Goal: Task Accomplishment & Management: Manage account settings

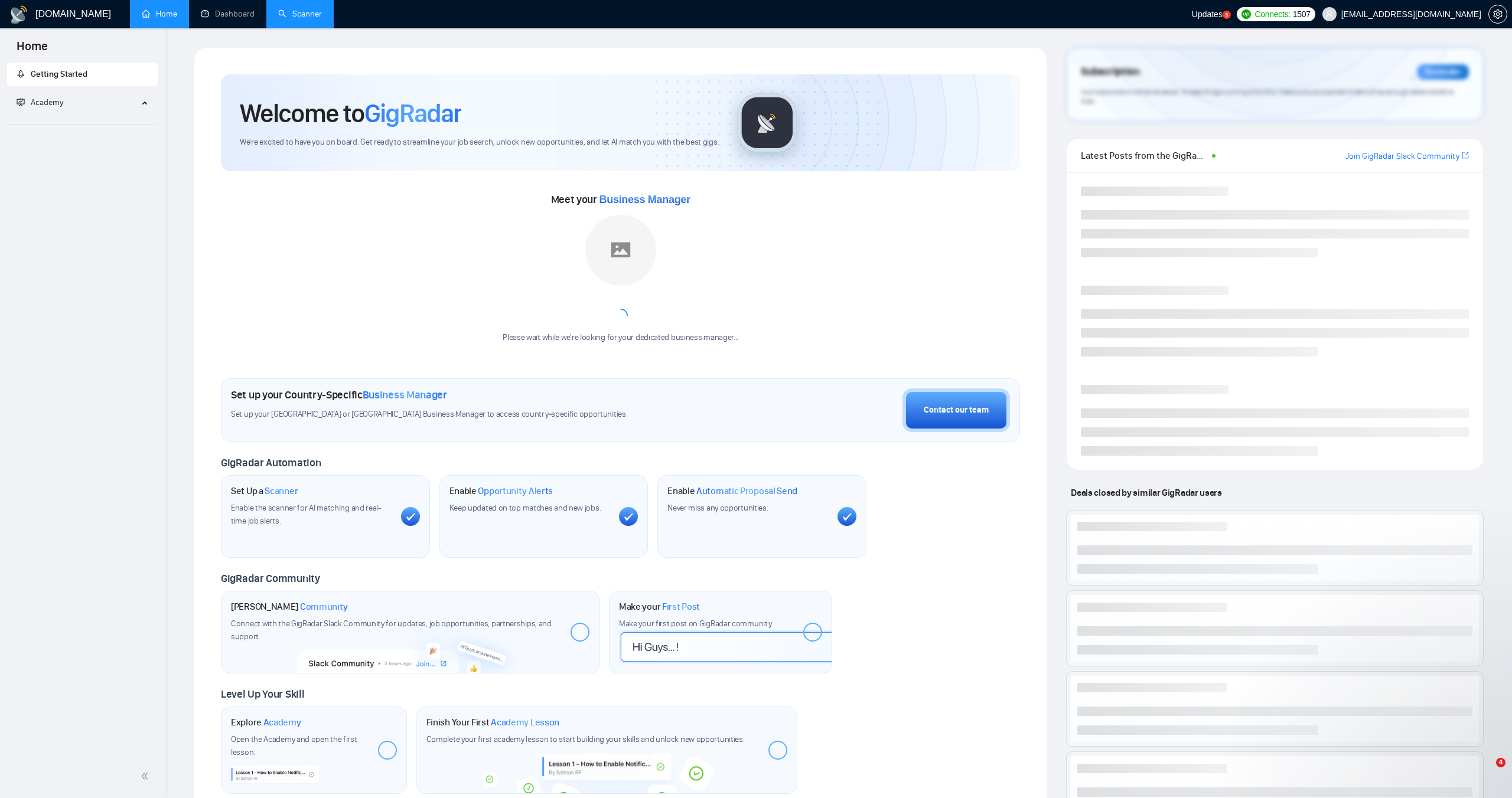
click at [286, 9] on link "Scanner" at bounding box center [300, 14] width 43 height 10
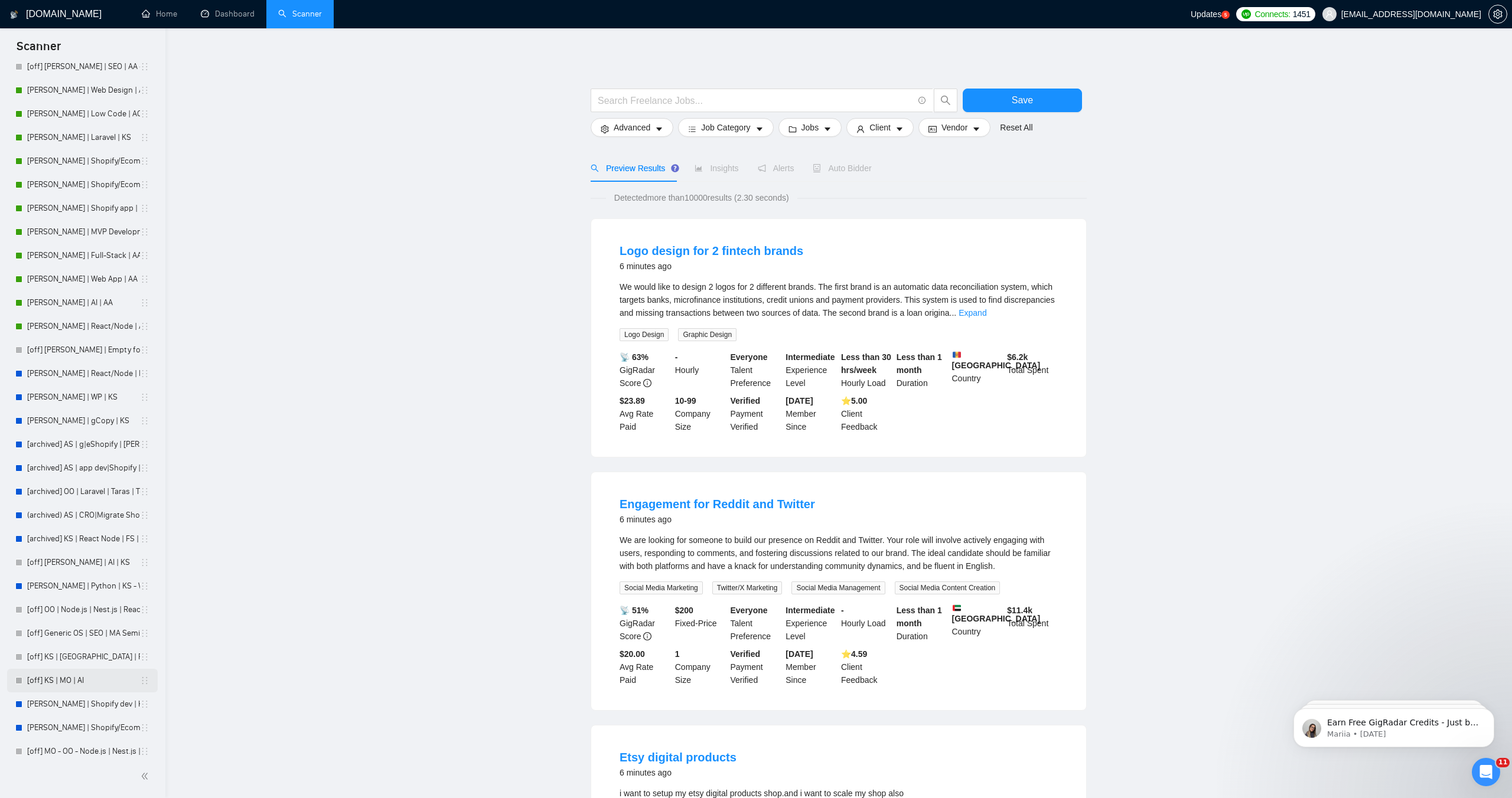
scroll to position [159, 0]
click at [69, 425] on link "[PERSON_NAME] | gCopy | KS" at bounding box center [83, 421] width 113 height 23
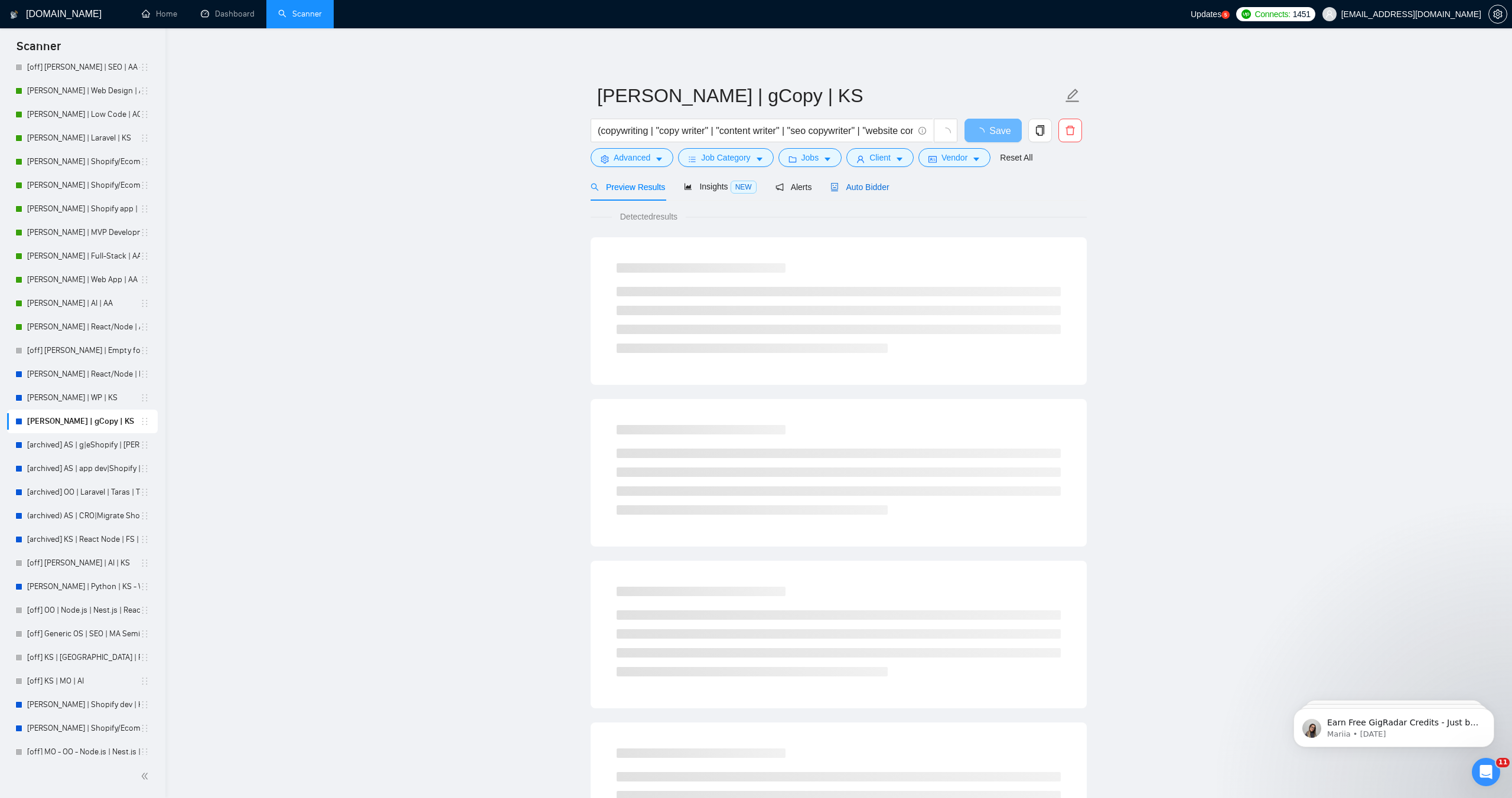
click at [879, 188] on span "Auto Bidder" at bounding box center [860, 187] width 58 height 9
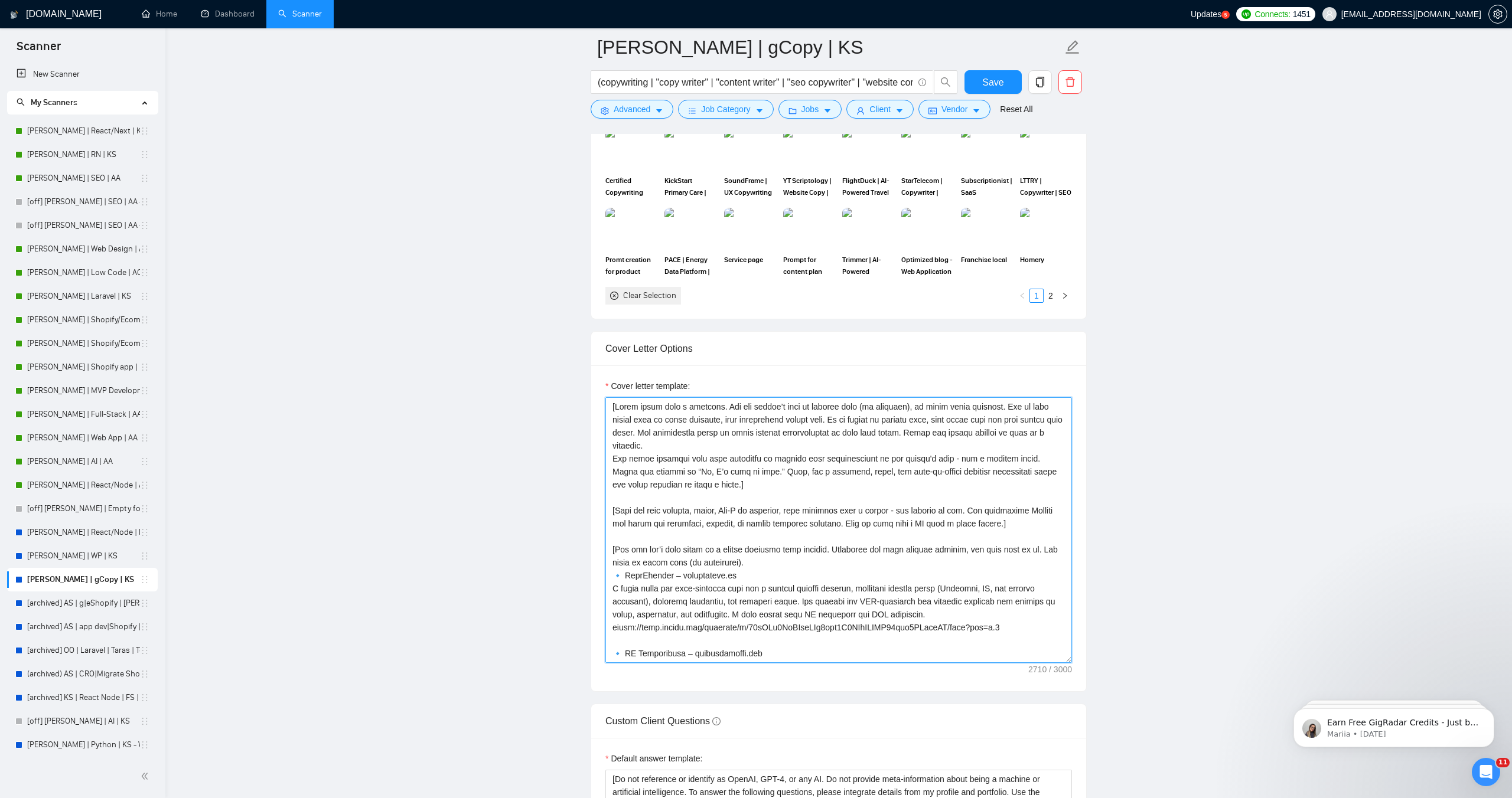
click at [757, 475] on textarea "Cover letter template:" at bounding box center [839, 531] width 467 height 266
drag, startPoint x: 1050, startPoint y: 510, endPoint x: 586, endPoint y: 336, distance: 495.6
click at [586, 336] on main "Alex | gCopy | KS (copywriting | "copy writer" | "content writer" | "seo copywr…" at bounding box center [839, 607] width 1309 height 3457
paste textarea "Don't do greetings and start with an opening question or insight about the proj…"
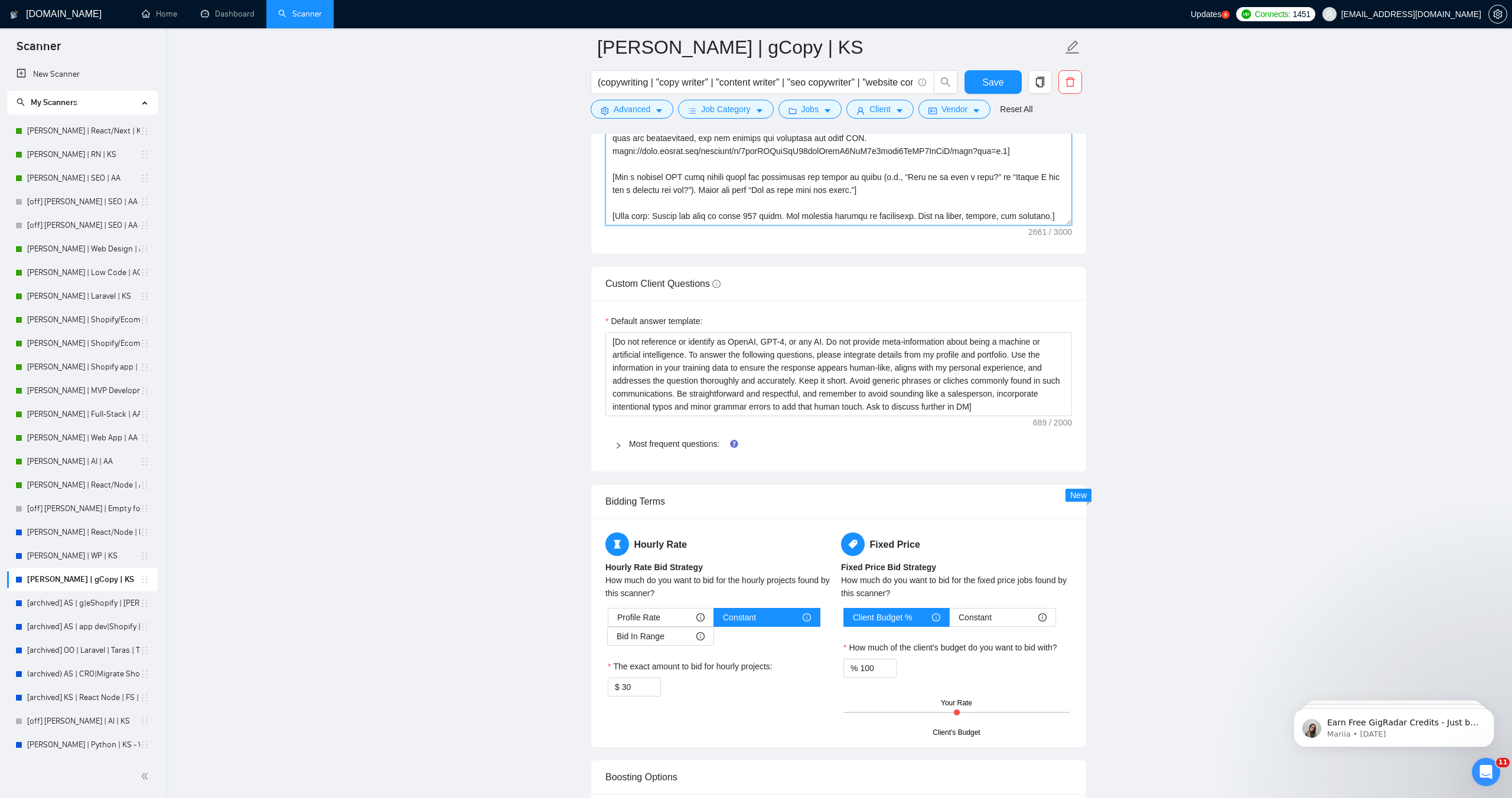
scroll to position [1480, 0]
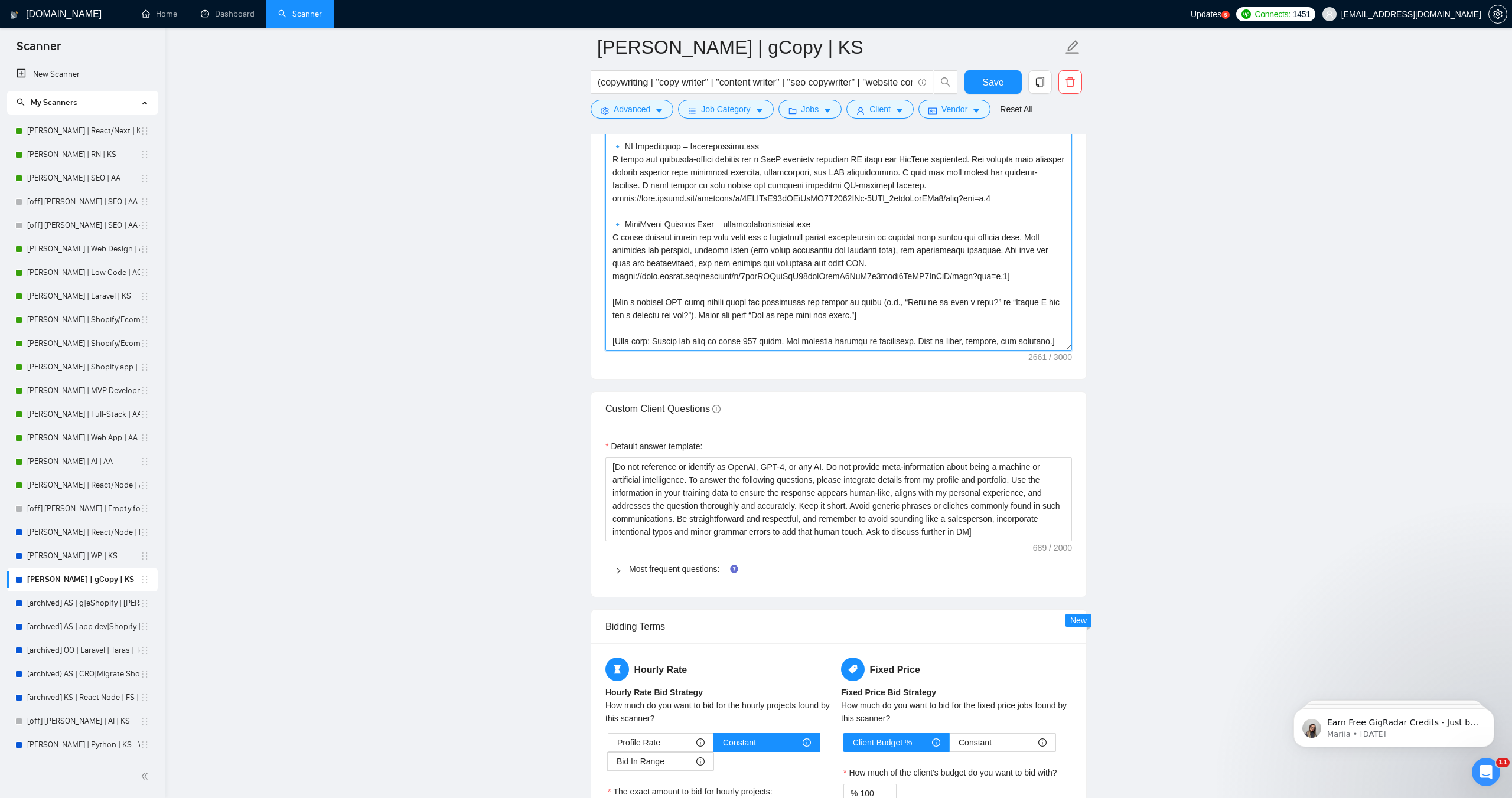
drag, startPoint x: 1060, startPoint y: 322, endPoint x: 603, endPoint y: 284, distance: 458.6
click at [603, 284] on div "Cover letter template:" at bounding box center [839, 216] width 495 height 326
paste textarea "Don’t end weakly with “Let me know what you think.” Ask to set up a meeting thi…"
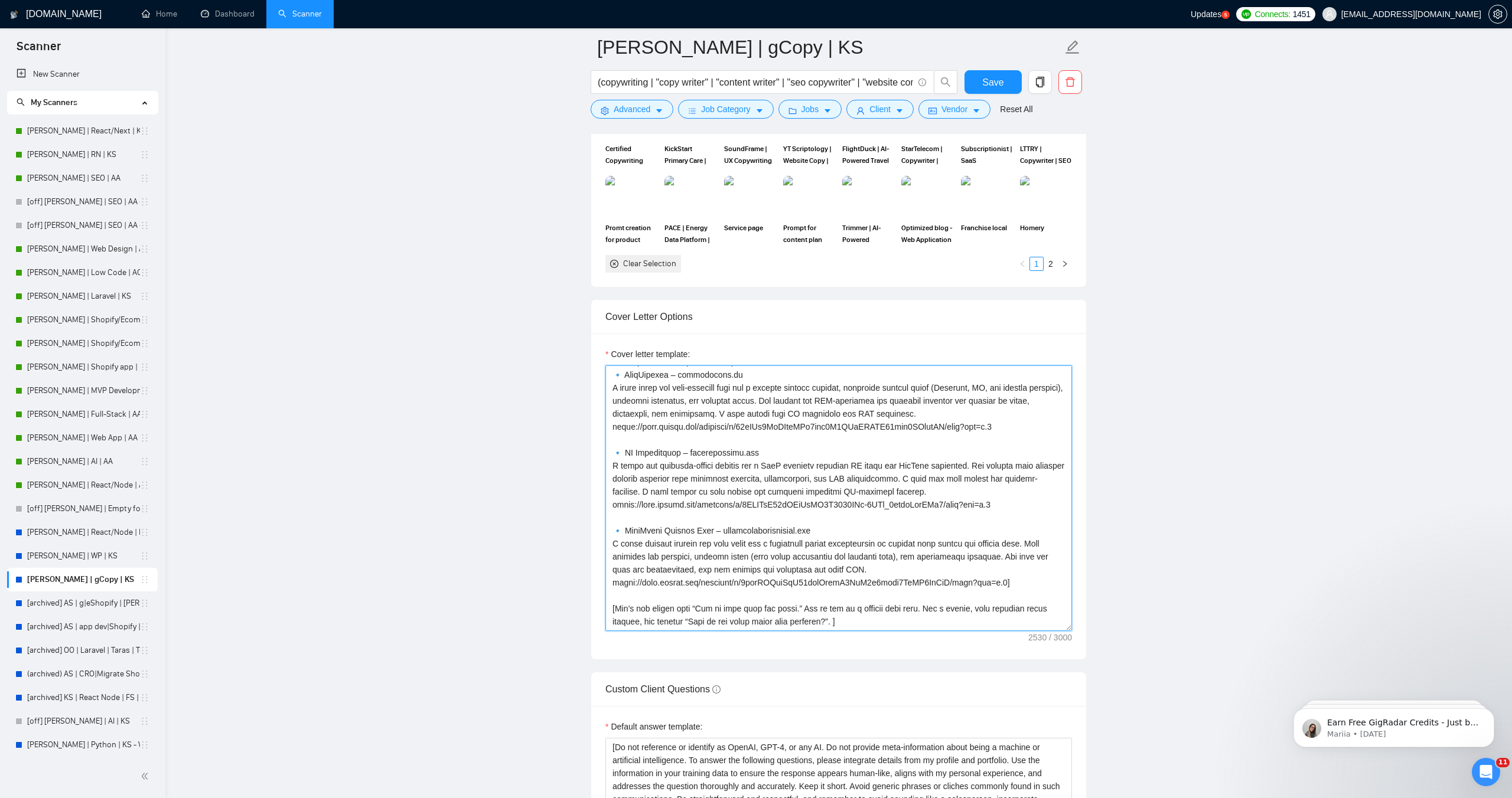
scroll to position [0, 0]
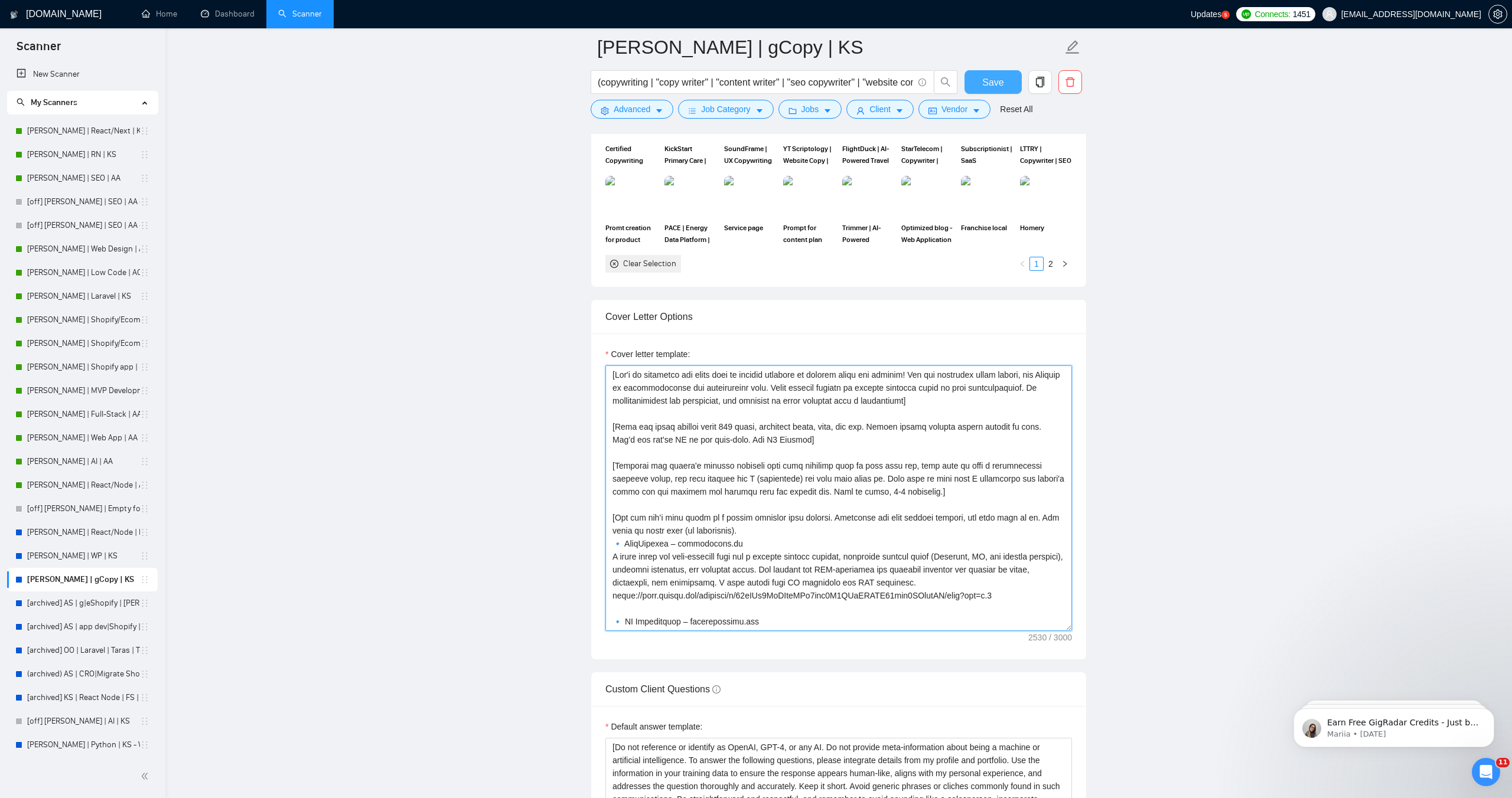
type textarea "[Don't do greetings and start with an opening question or insight about the pro…"
click at [986, 81] on span "Save" at bounding box center [993, 82] width 21 height 15
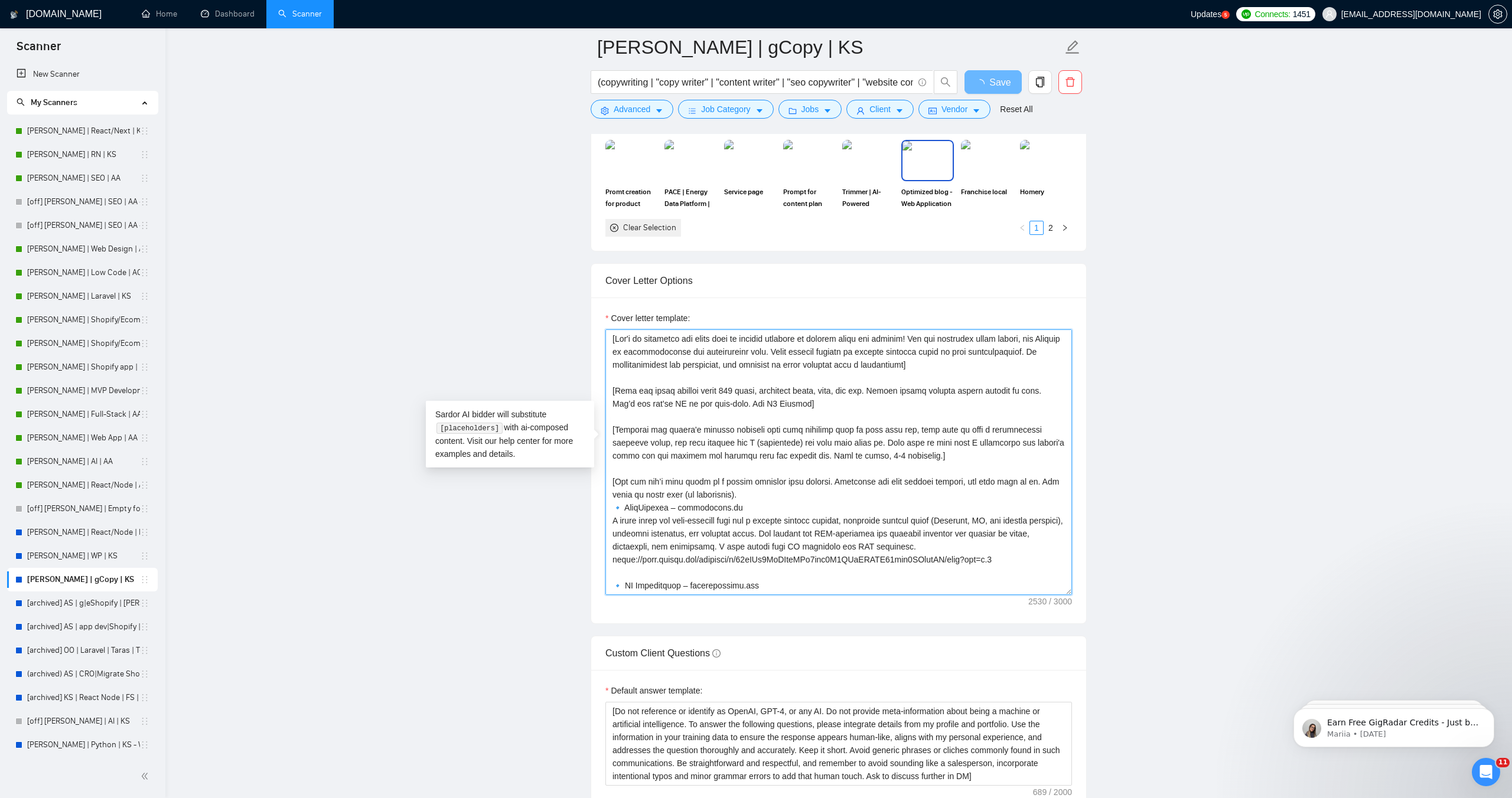
drag, startPoint x: 895, startPoint y: 565, endPoint x: 915, endPoint y: 171, distance: 394.5
click at [915, 170] on form "Auto Bidding Enabled Auto Bidding Enabled: OFF Auto Bidder Schedule Auto Biddin…" at bounding box center [838, 445] width 496 height 2917
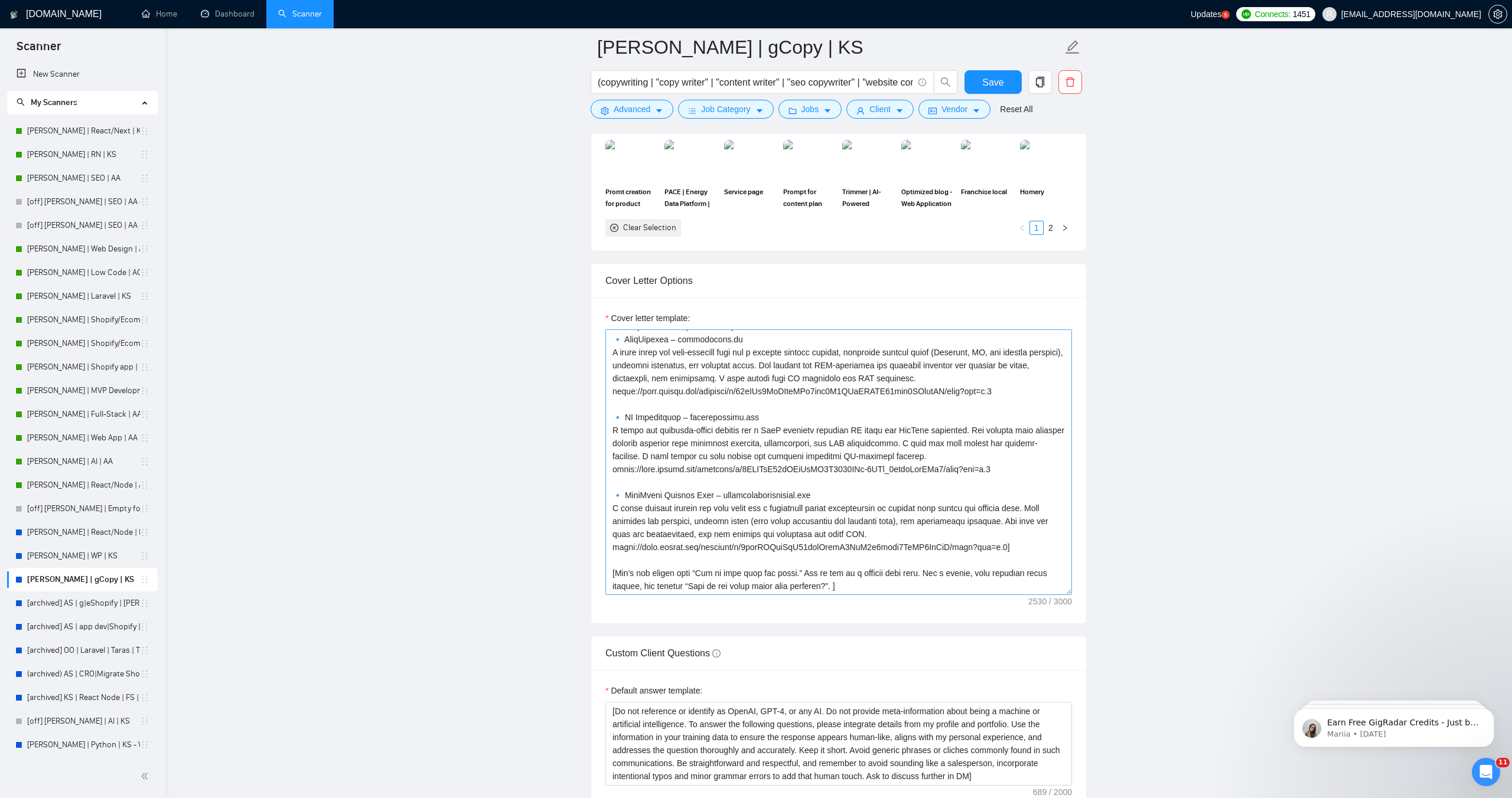
scroll to position [169, 0]
click at [987, 87] on span "Save" at bounding box center [993, 82] width 21 height 15
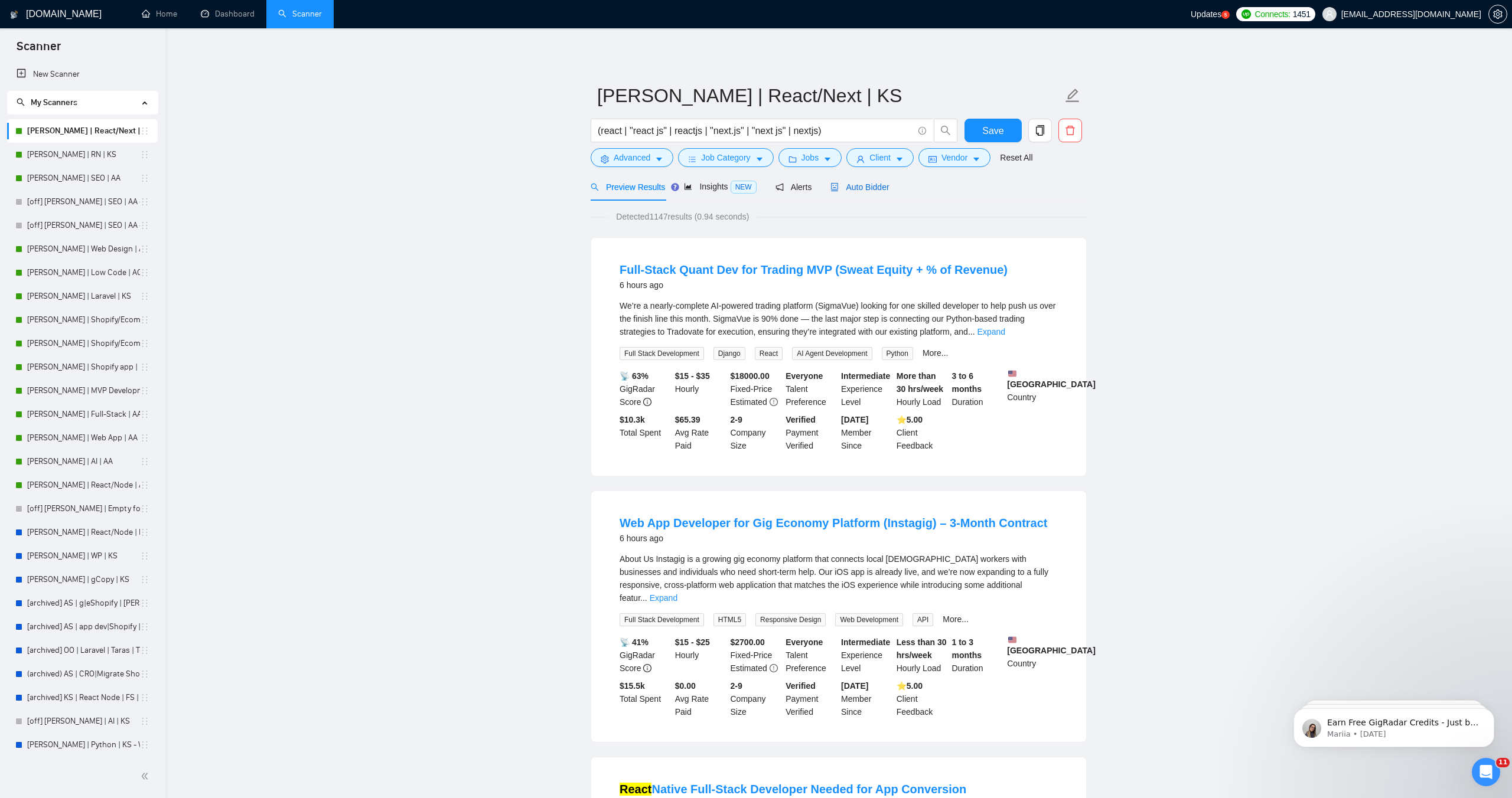
click at [856, 183] on span "Auto Bidder" at bounding box center [860, 187] width 58 height 9
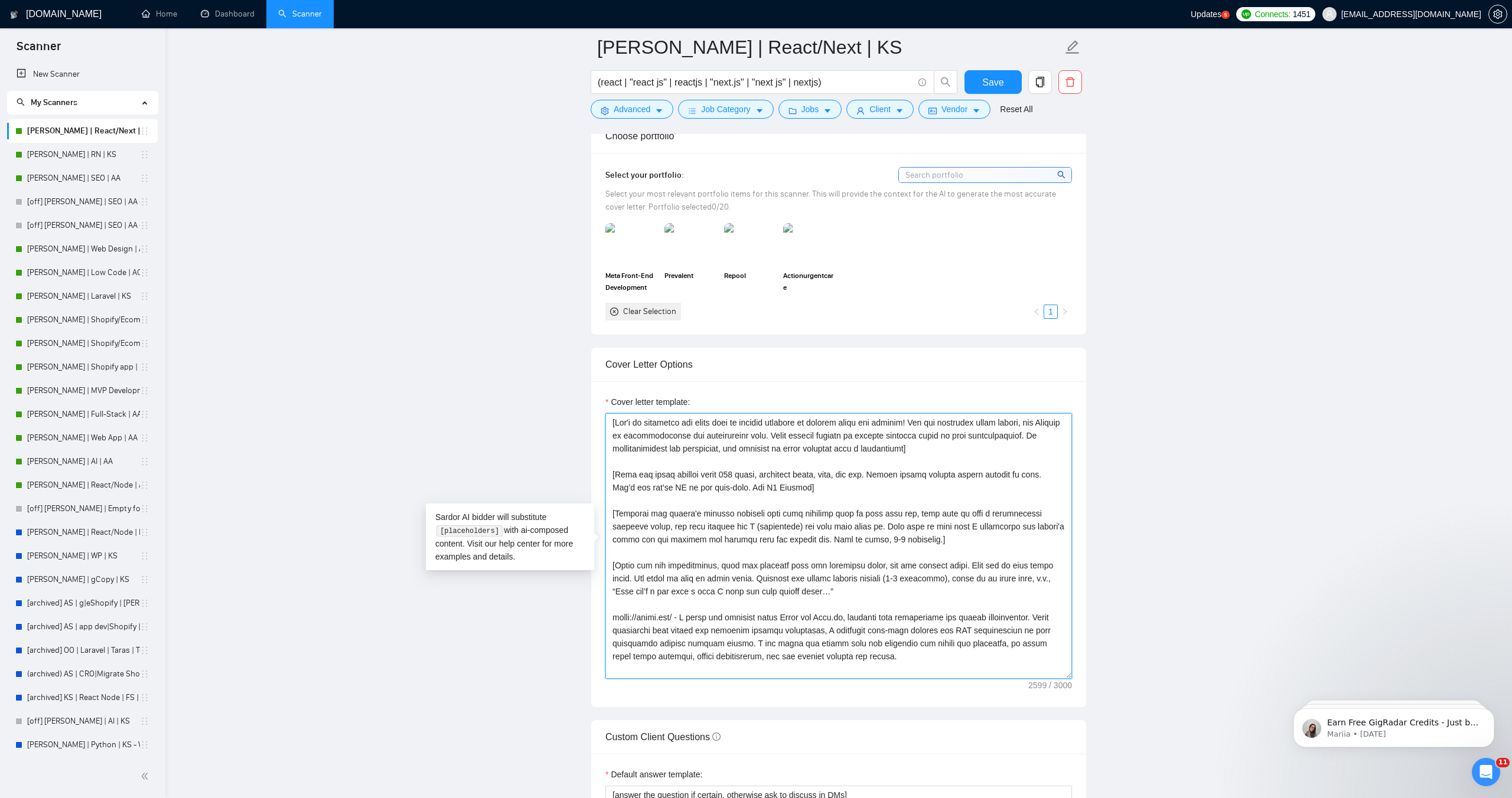
drag, startPoint x: 910, startPoint y: 539, endPoint x: 605, endPoint y: 407, distance: 332.3
click at [605, 407] on div "Cover letter template:" at bounding box center [839, 544] width 495 height 326
click at [836, 582] on textarea "Cover letter template:" at bounding box center [839, 546] width 467 height 266
click at [937, 546] on textarea "Cover letter template:" at bounding box center [839, 546] width 467 height 266
drag, startPoint x: 937, startPoint y: 546, endPoint x: 596, endPoint y: 405, distance: 369.0
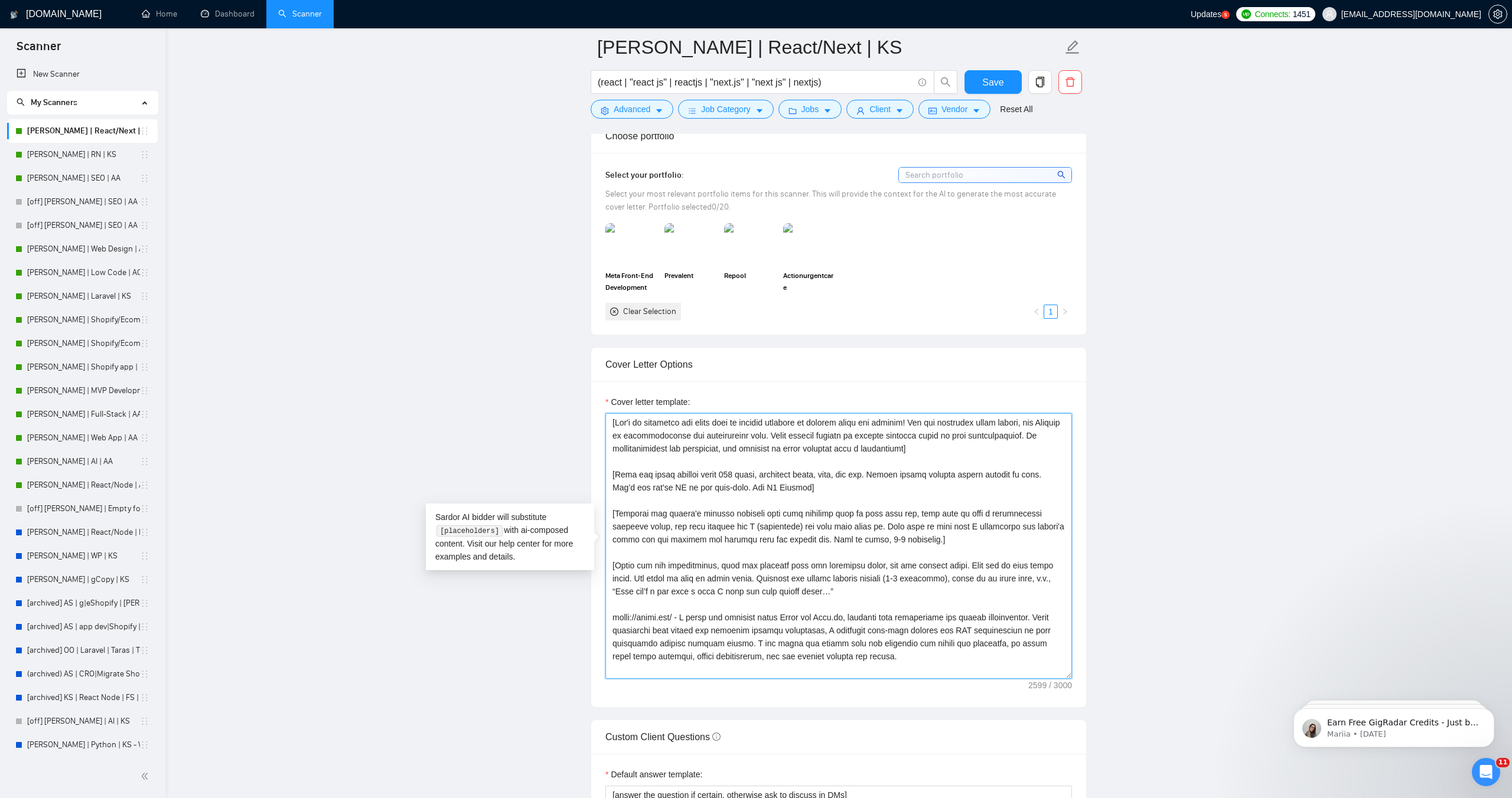
click at [596, 405] on div "Cover letter template:" at bounding box center [839, 544] width 495 height 326
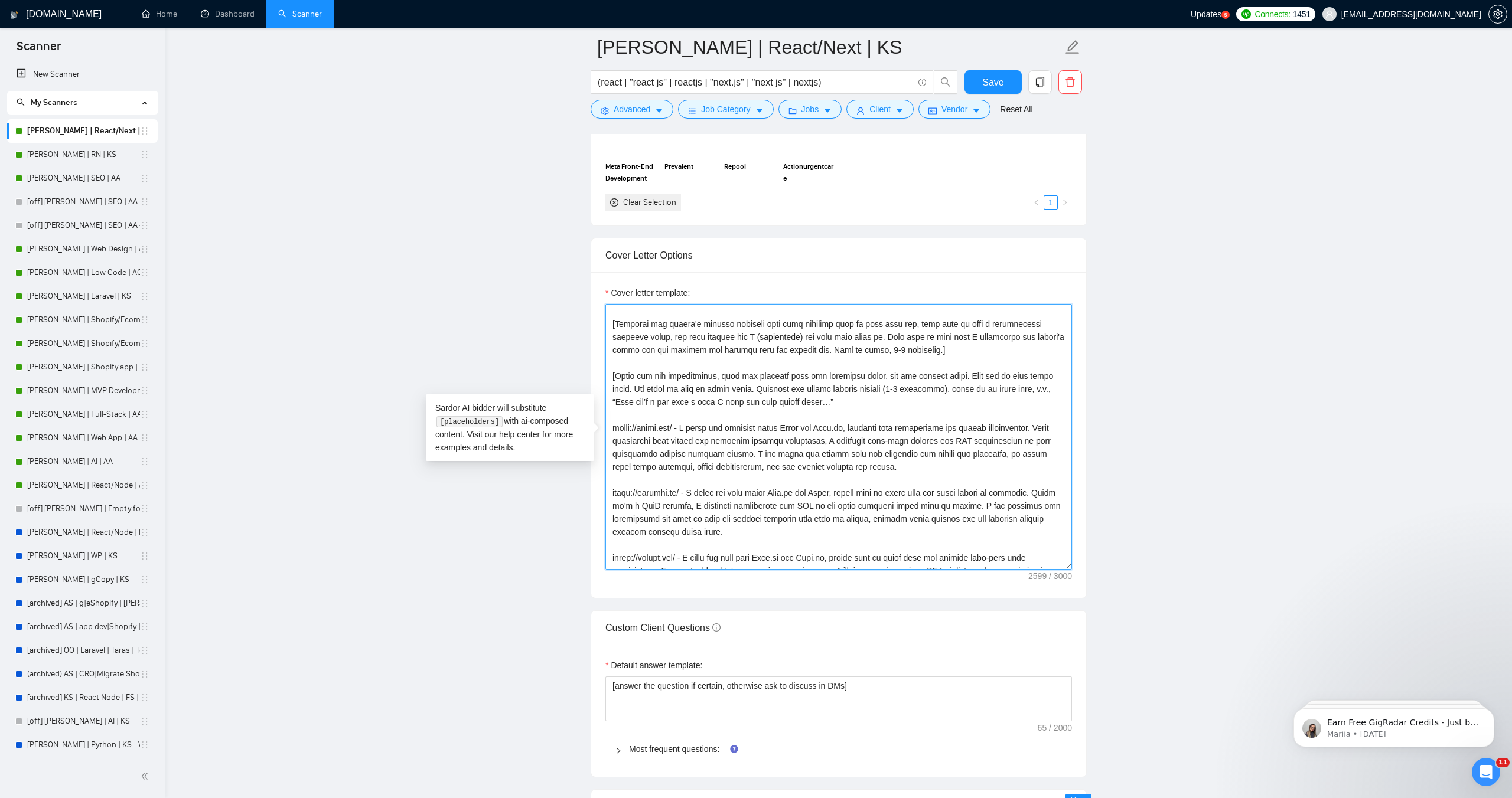
scroll to position [156, 0]
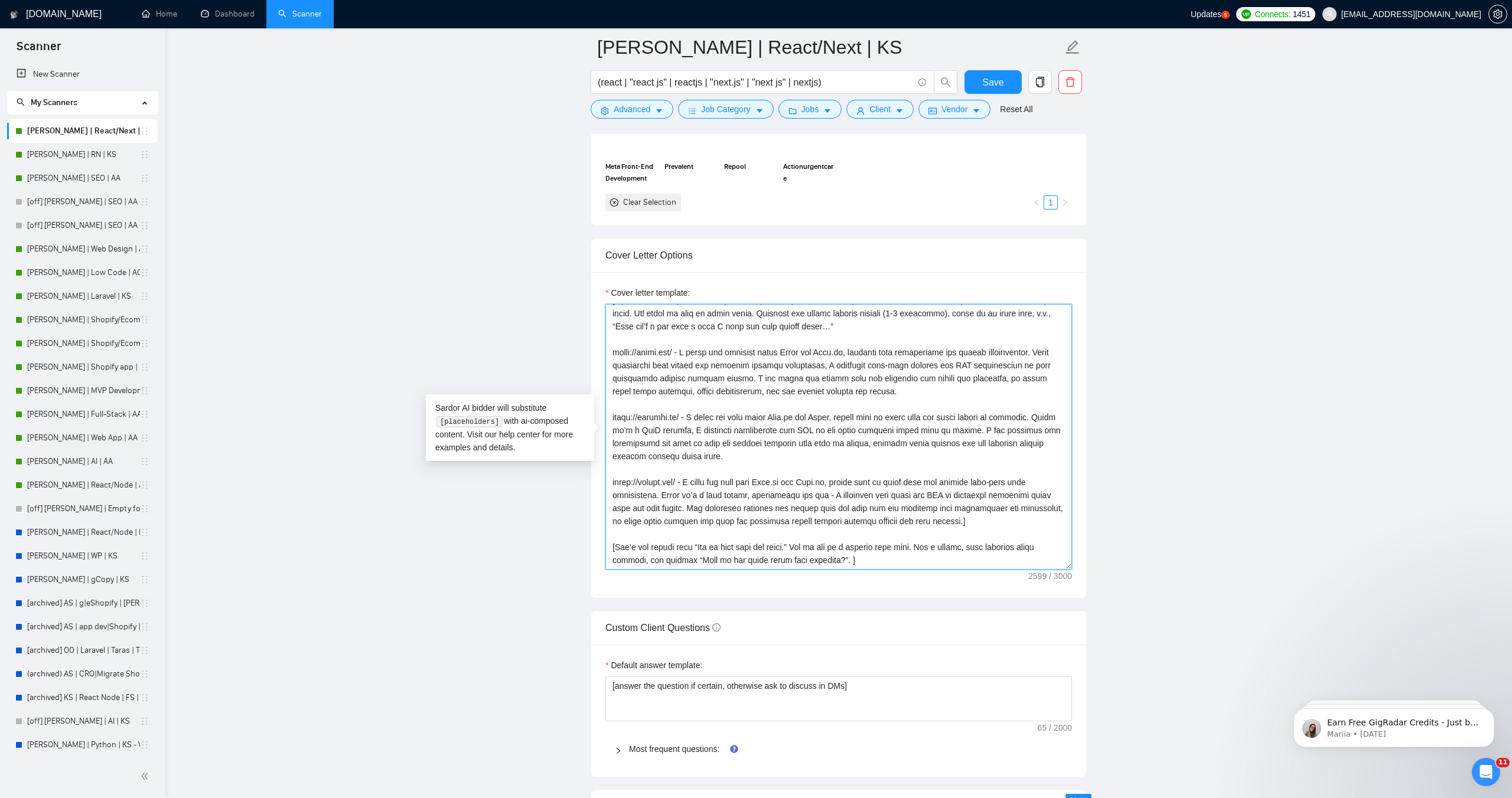
click at [920, 566] on textarea "Cover letter template:" at bounding box center [839, 437] width 467 height 266
drag, startPoint x: 920, startPoint y: 566, endPoint x: 606, endPoint y: 544, distance: 314.8
click at [606, 544] on textarea "Cover letter template:" at bounding box center [839, 437] width 467 height 266
